Goal: Transaction & Acquisition: Purchase product/service

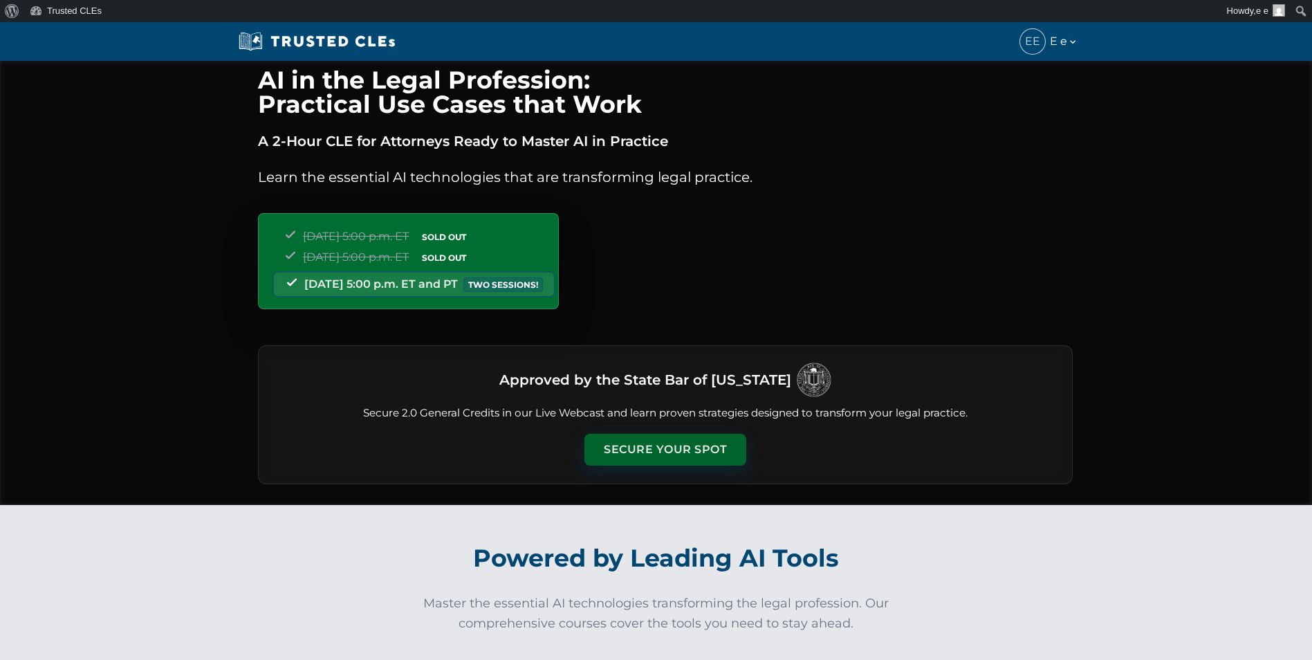
click at [681, 444] on button "Secure Your Spot" at bounding box center [666, 450] width 162 height 32
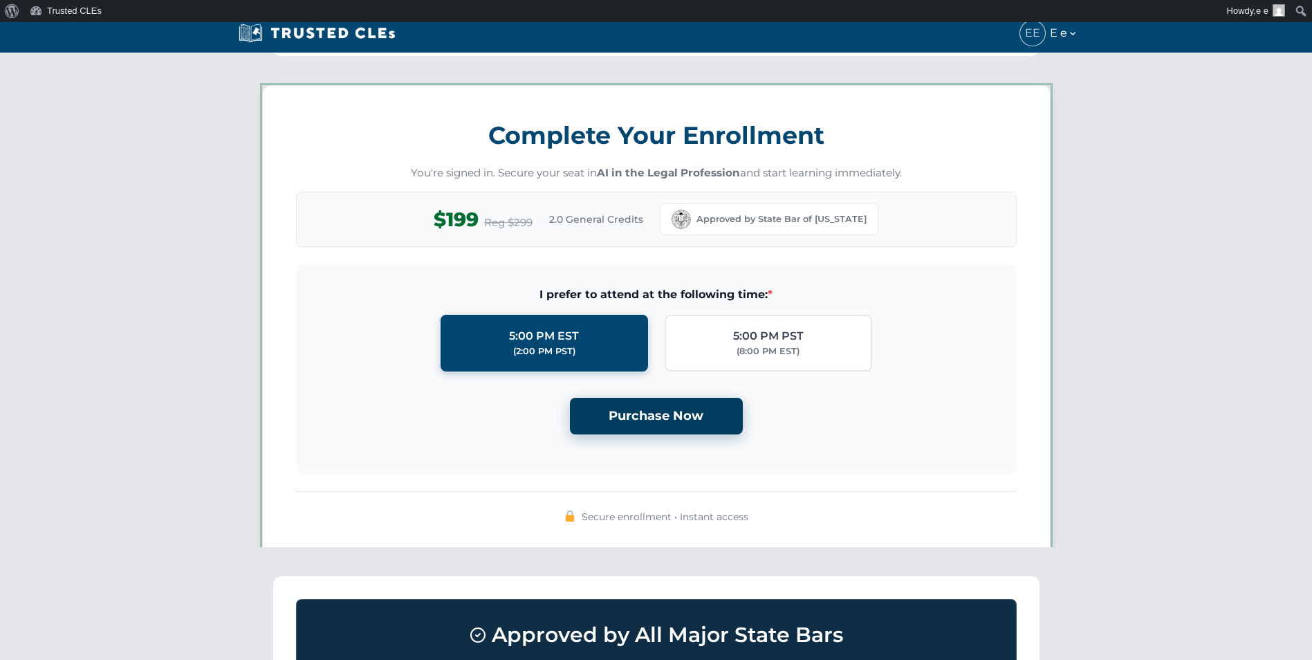
scroll to position [1204, 0]
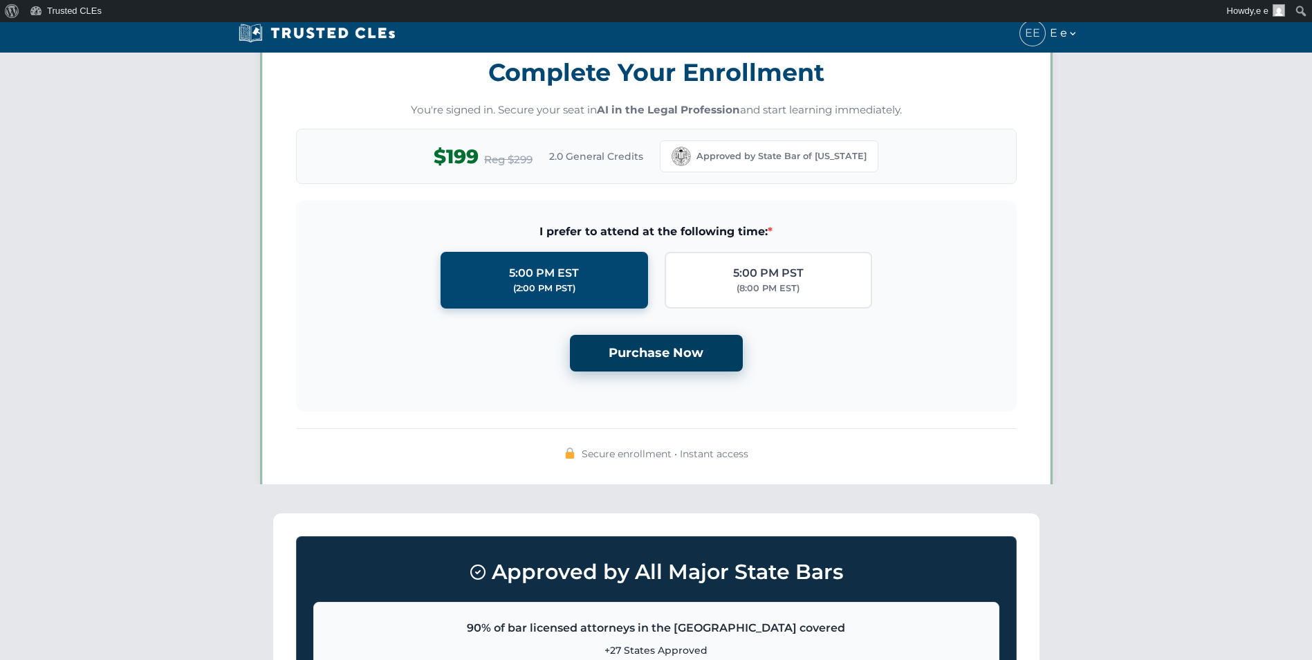
click at [672, 338] on button "Purchase Now" at bounding box center [656, 353] width 173 height 37
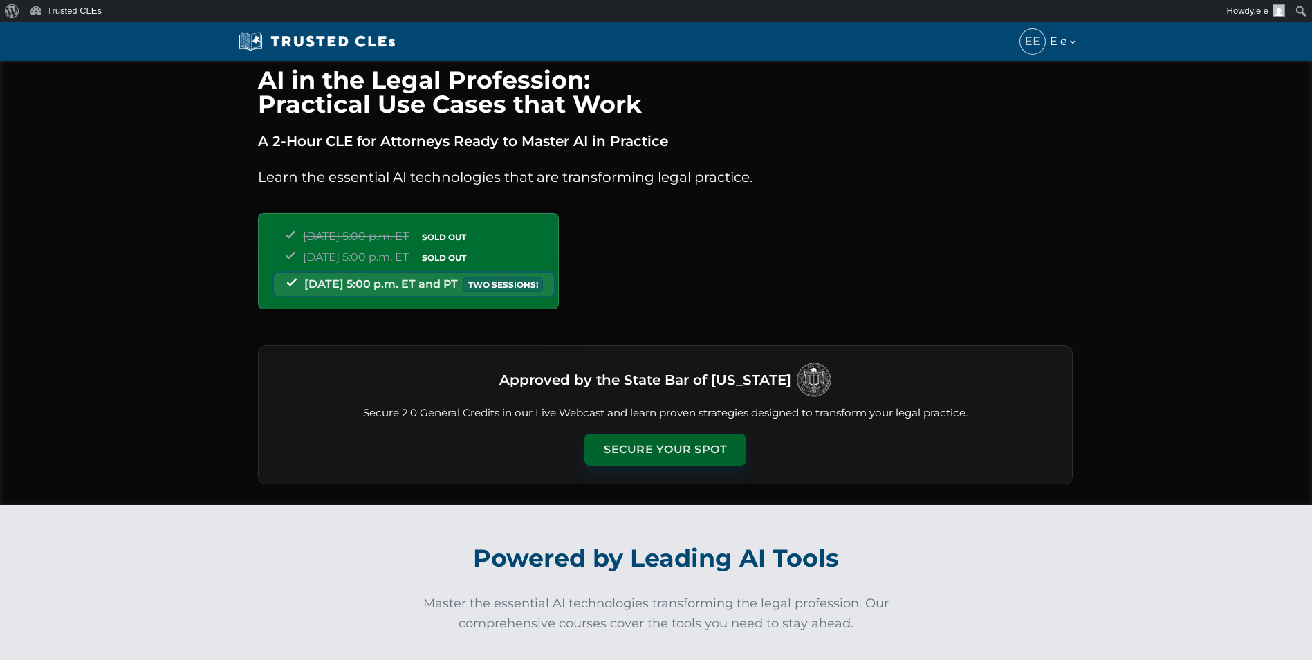
click at [676, 443] on button "Secure Your Spot" at bounding box center [666, 450] width 162 height 32
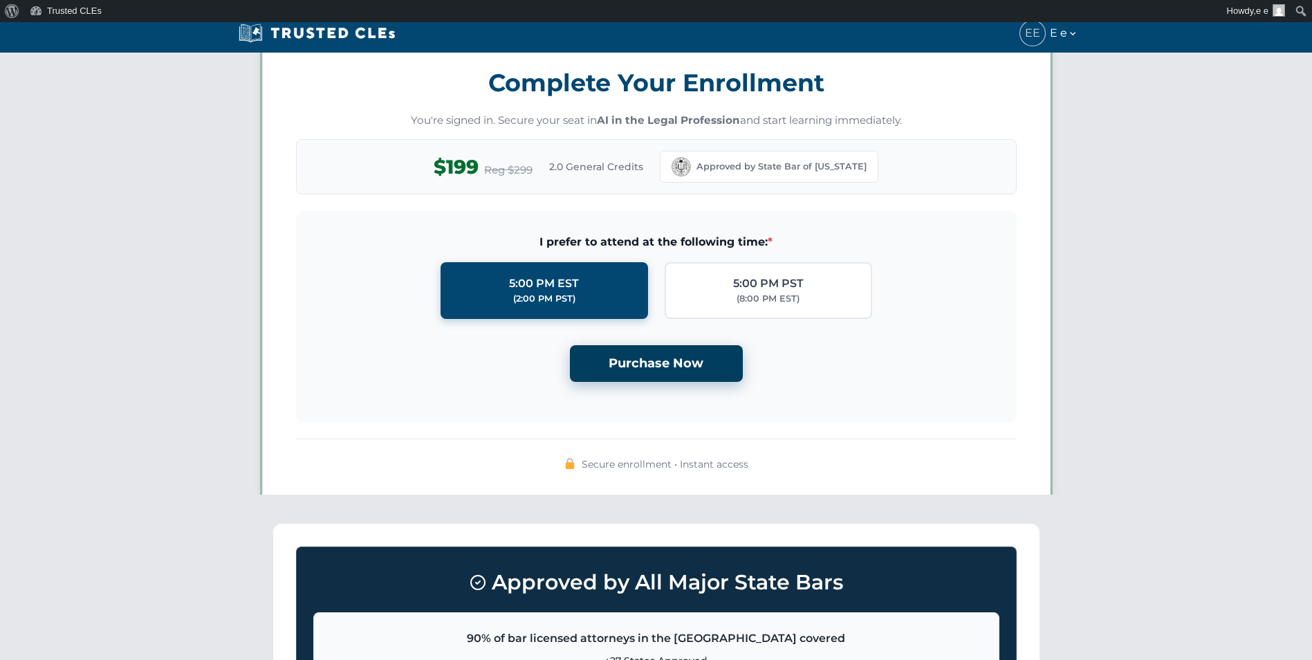
scroll to position [1204, 0]
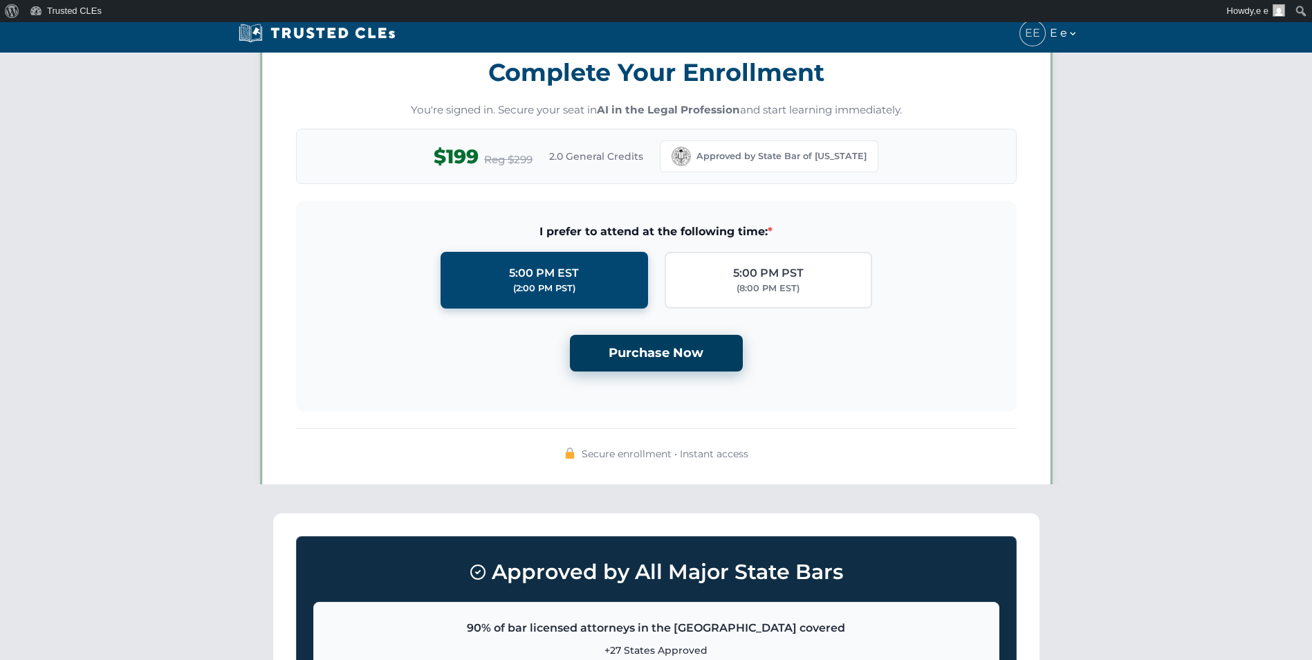
click at [681, 342] on button "Purchase Now" at bounding box center [656, 353] width 173 height 37
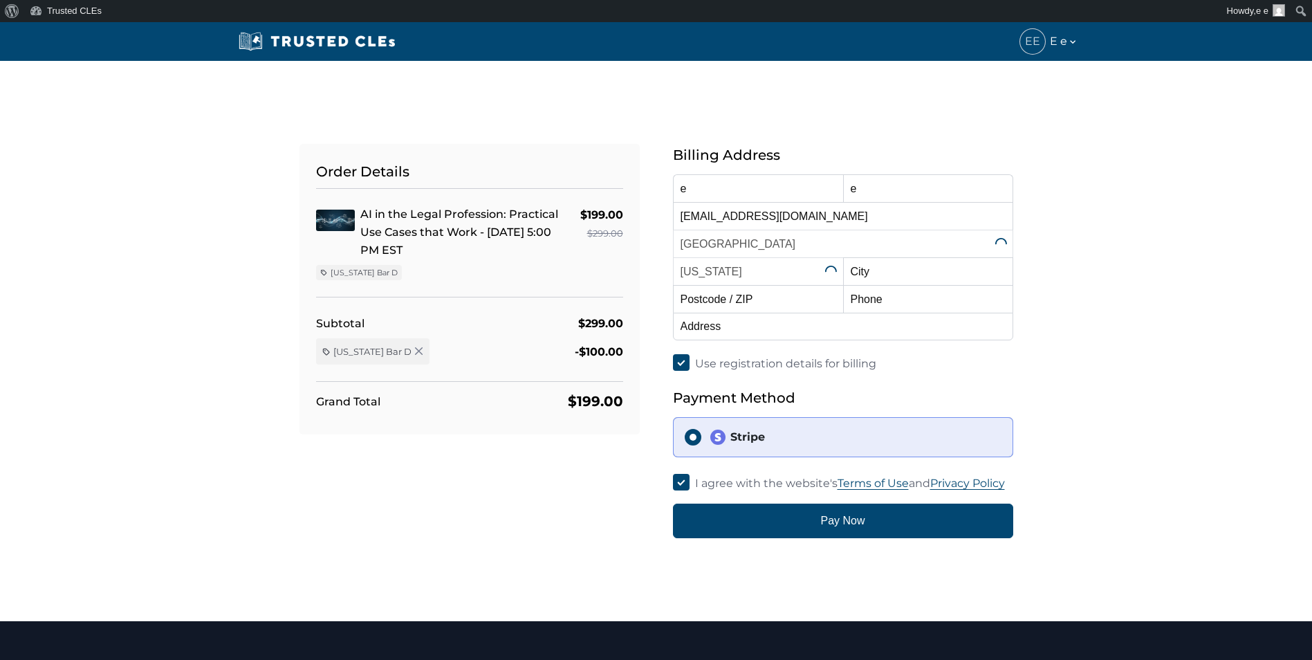
select select "[US_STATE]"
